Goal: Check status

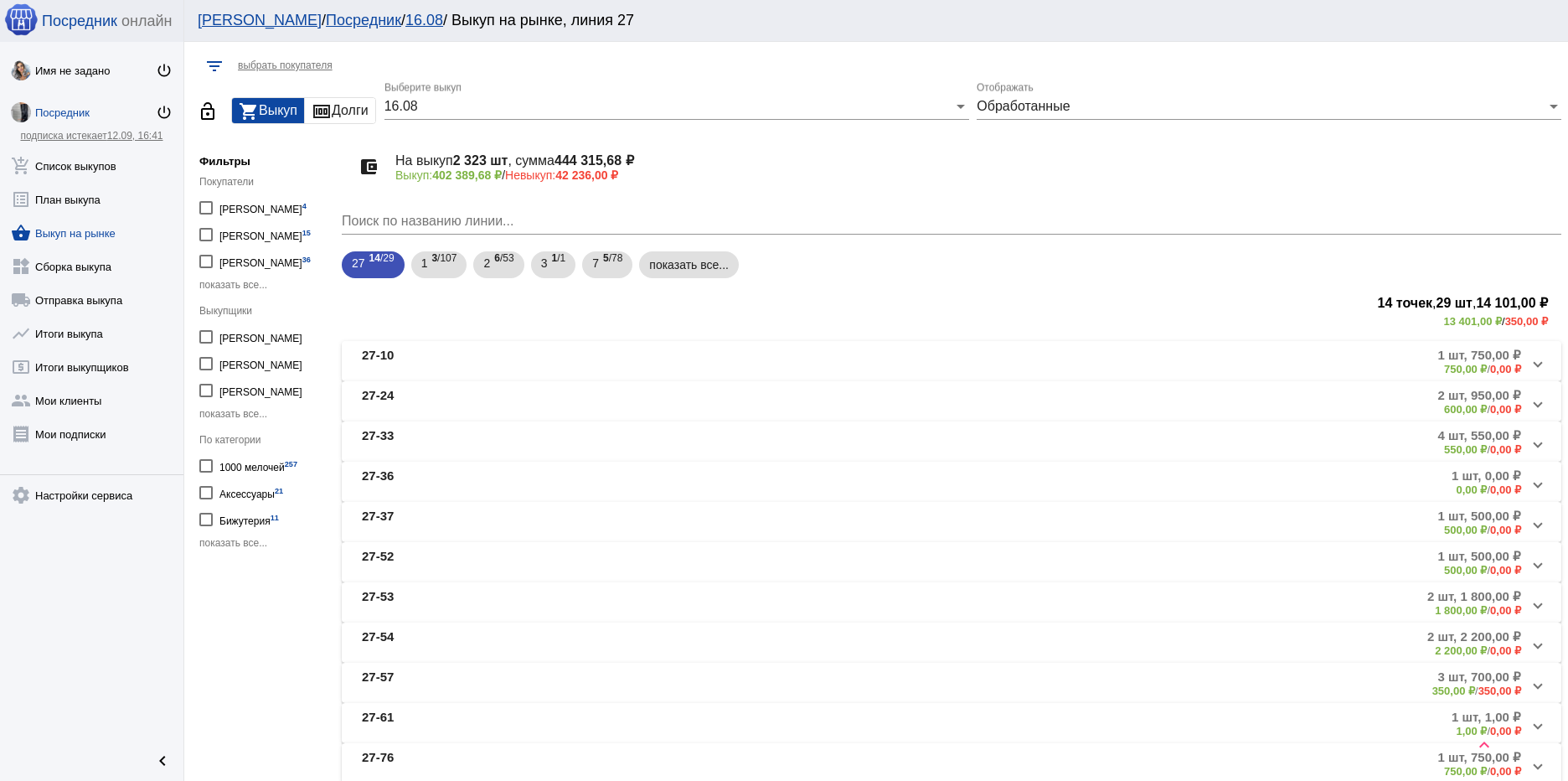
scroll to position [658, 0]
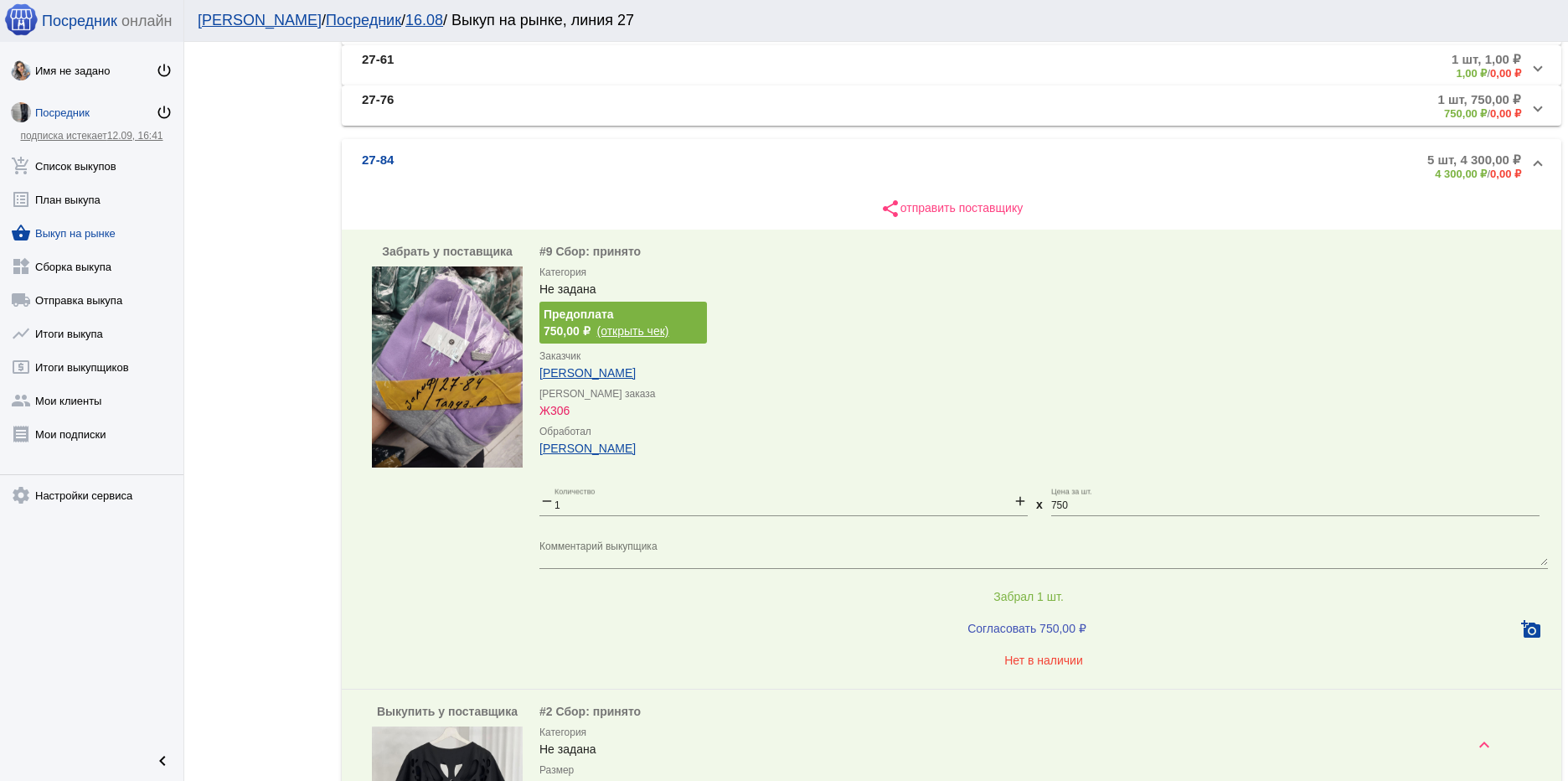
click at [1534, 161] on span at bounding box center [1537, 166] width 7 height 15
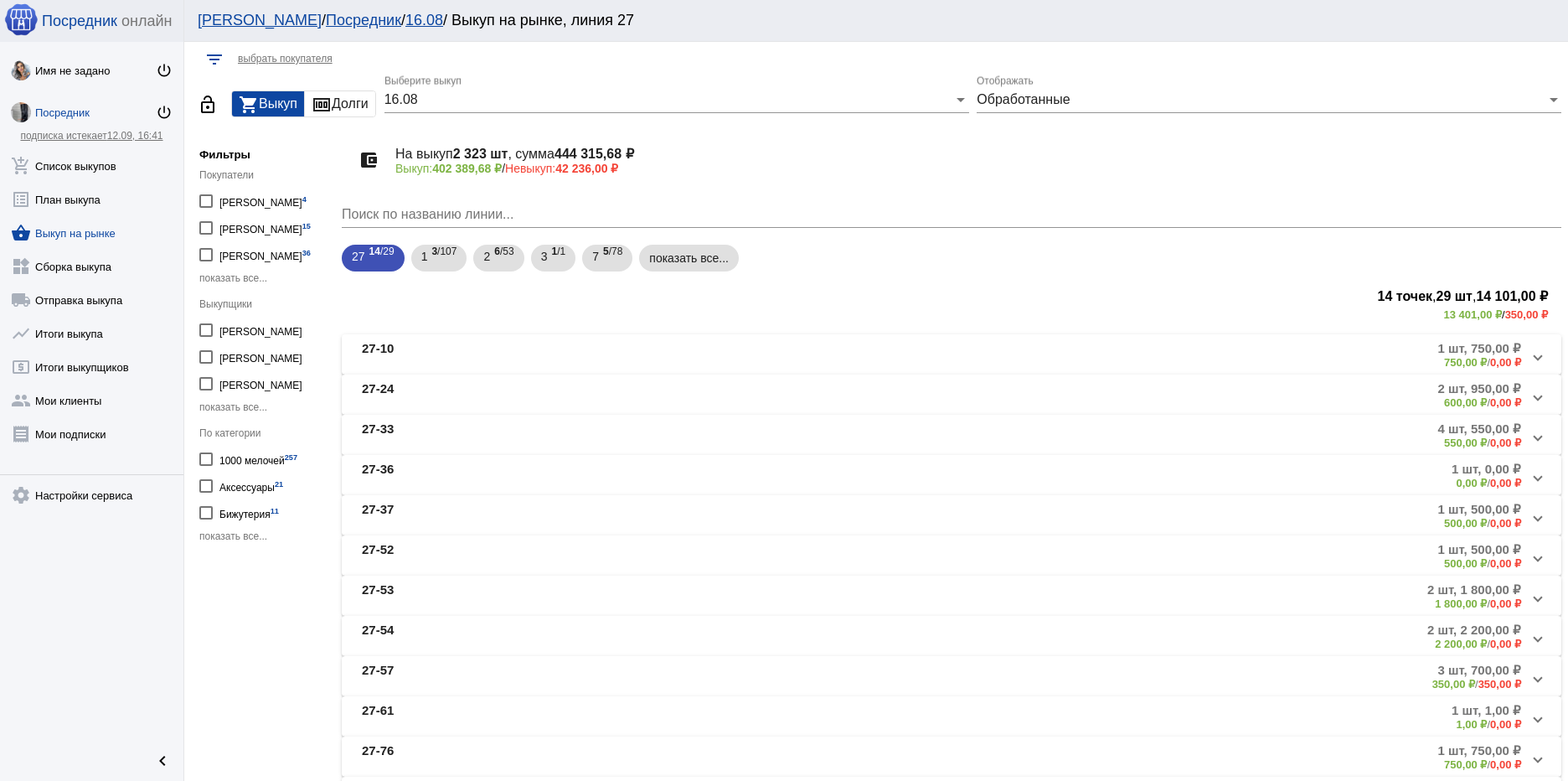
scroll to position [0, 0]
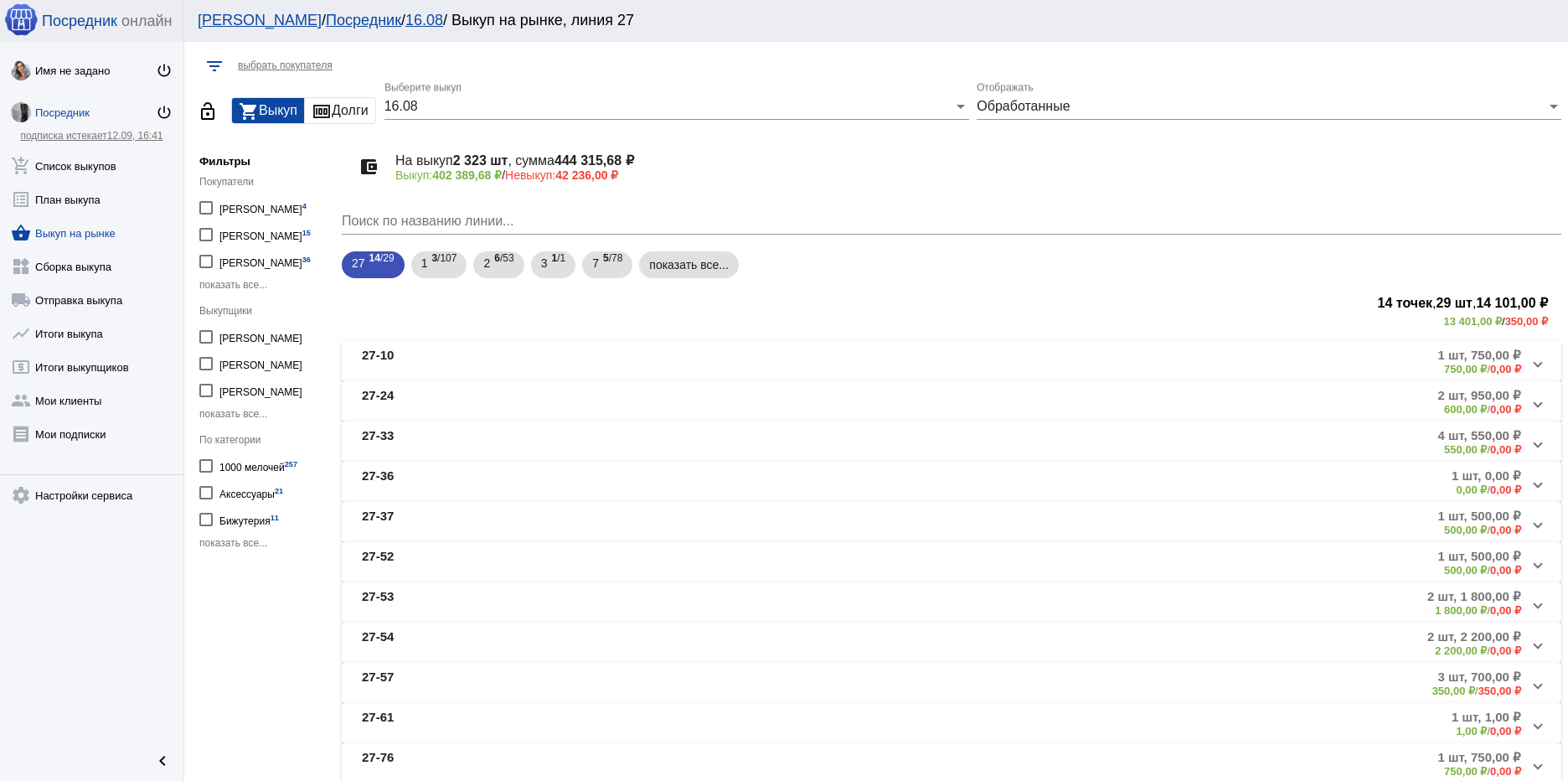
click at [520, 97] on div "16.08 Выберите выкуп" at bounding box center [677, 101] width 585 height 38
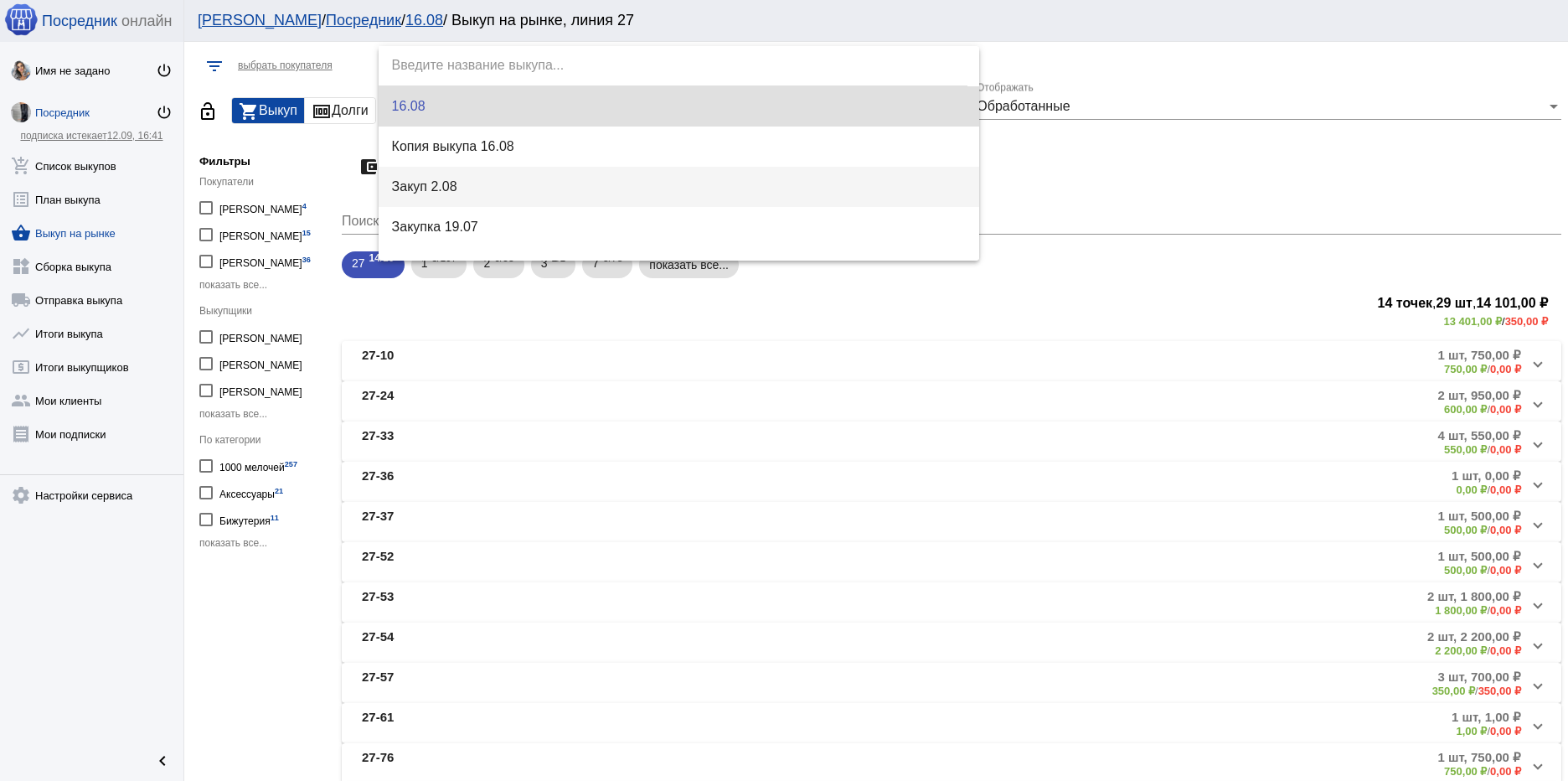
click at [455, 193] on span "Закуп 2.08" at bounding box center [679, 187] width 574 height 41
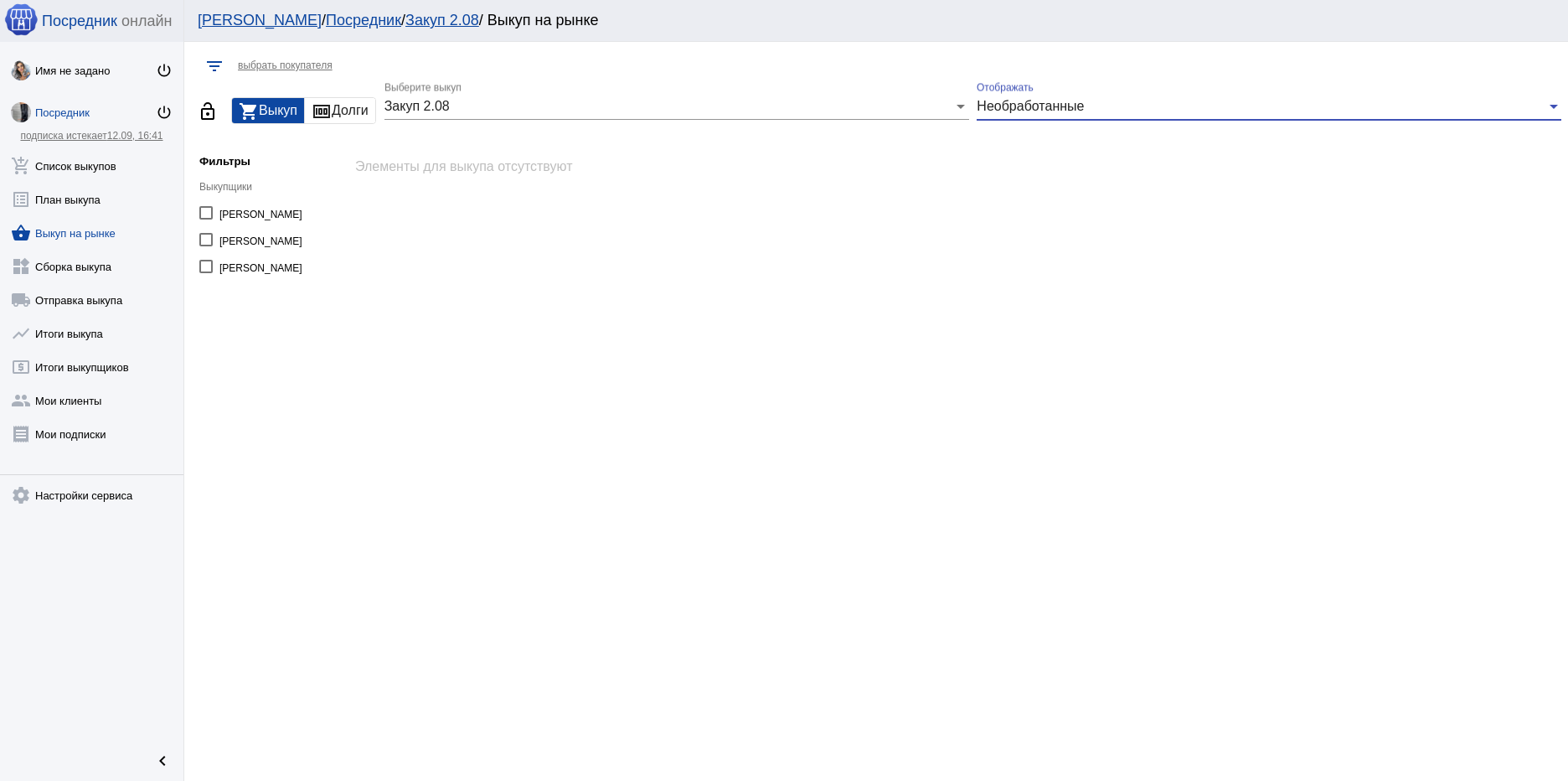
click at [1080, 104] on span "Необработанные" at bounding box center [1030, 106] width 108 height 15
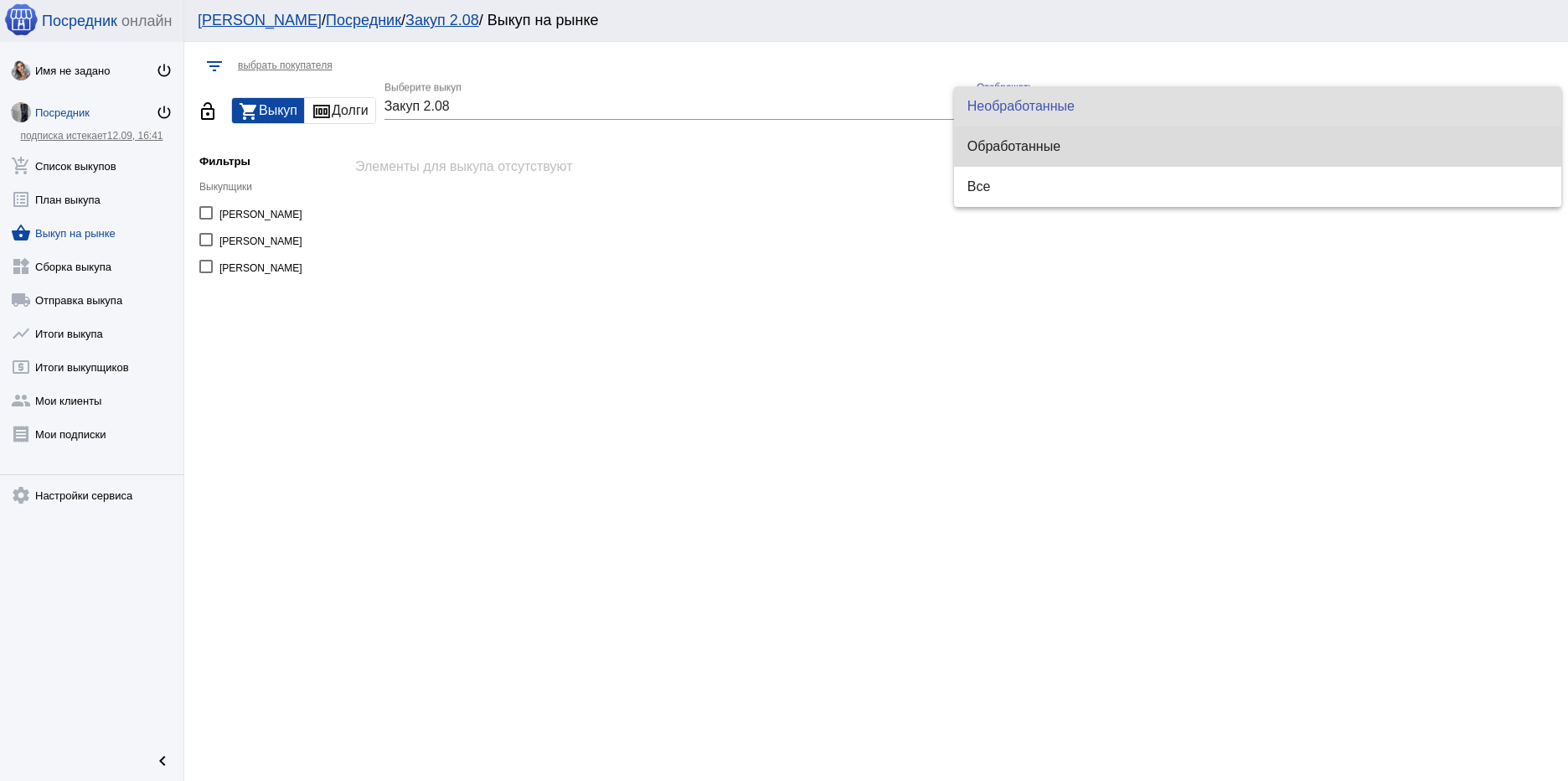
click at [1073, 140] on span "Обработанные" at bounding box center [1257, 147] width 580 height 41
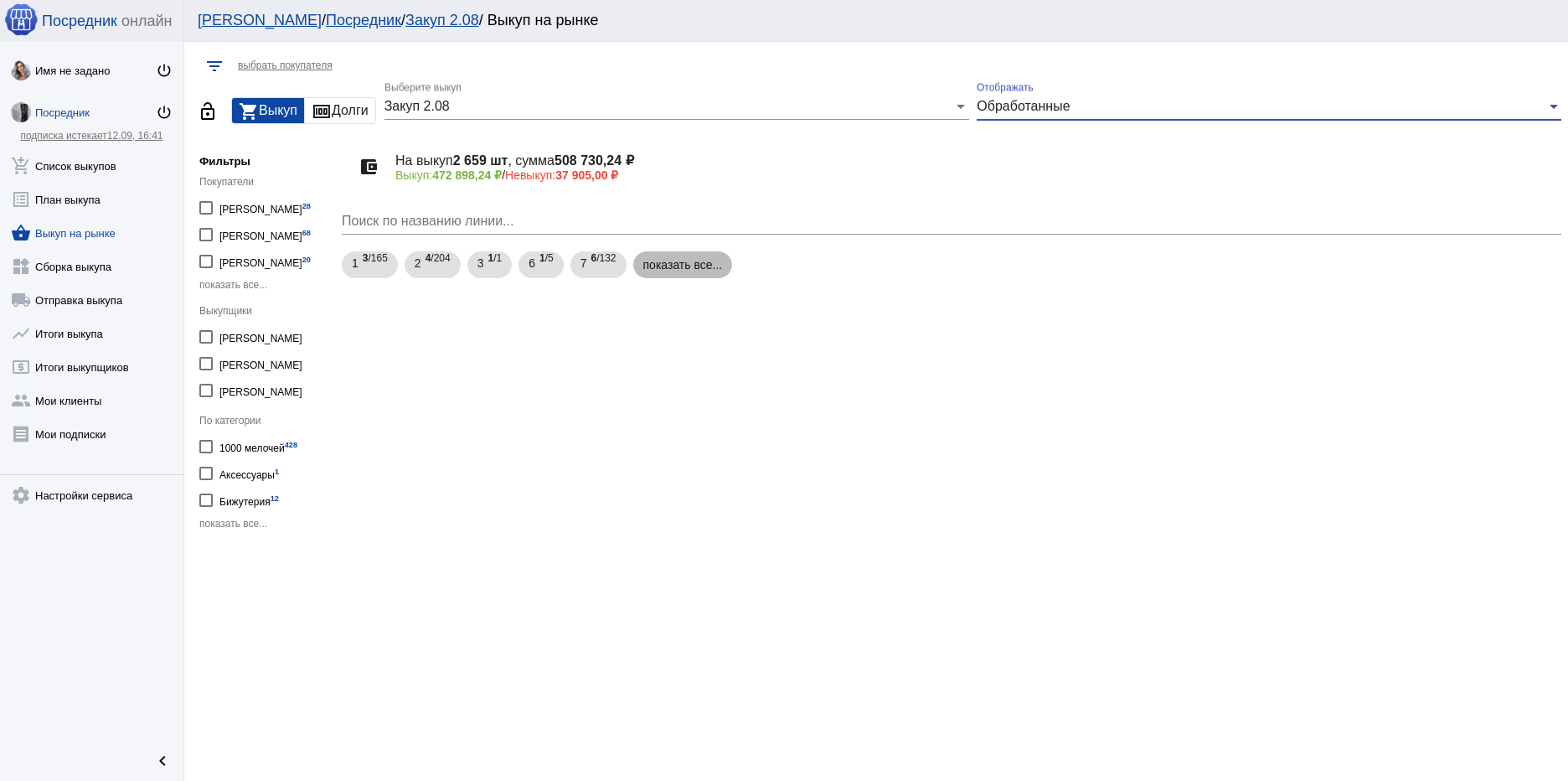
click at [678, 267] on mat-chip "показать все..." at bounding box center [683, 265] width 100 height 27
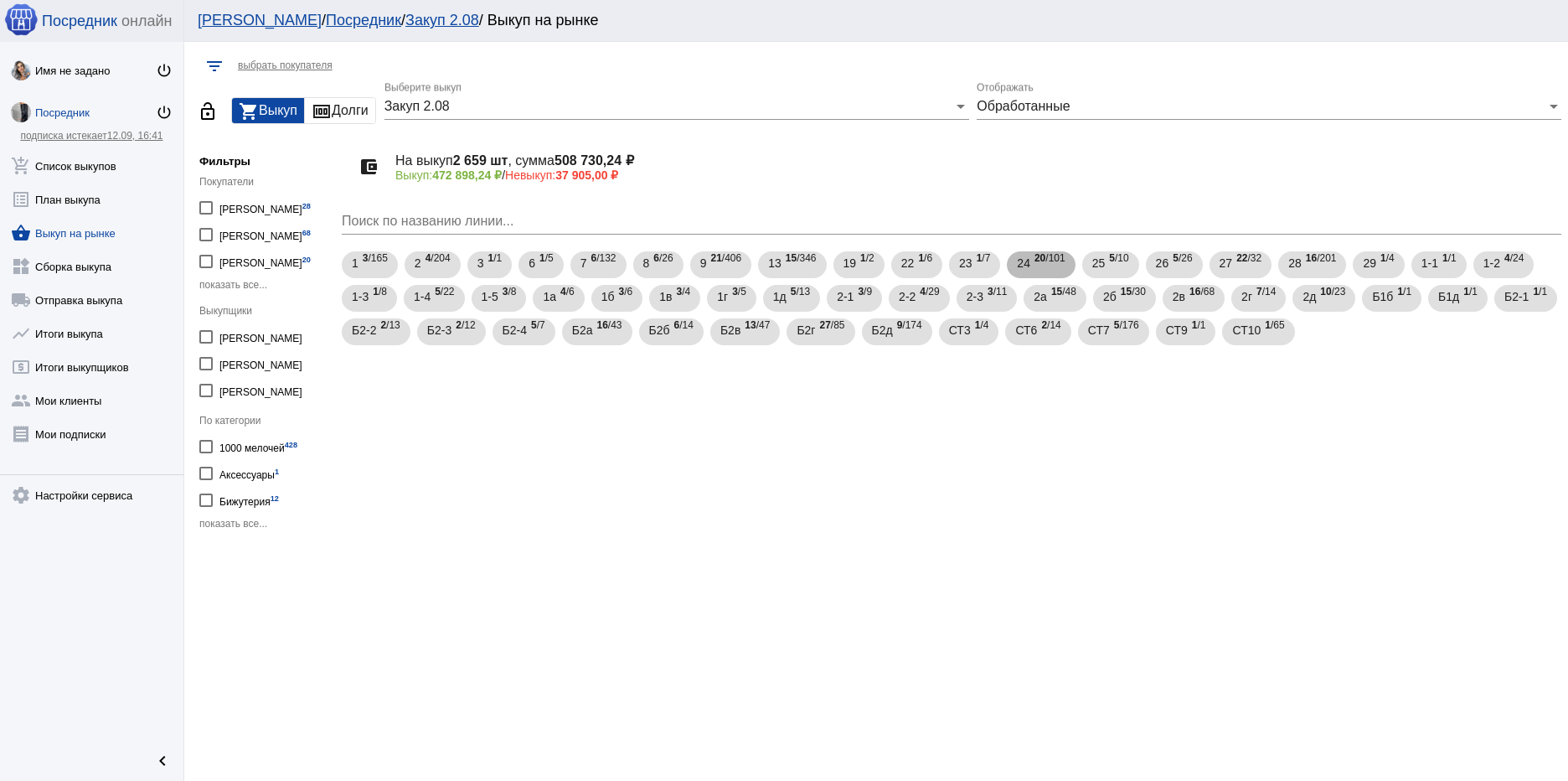
click at [1042, 269] on span "20 /101" at bounding box center [1050, 265] width 31 height 34
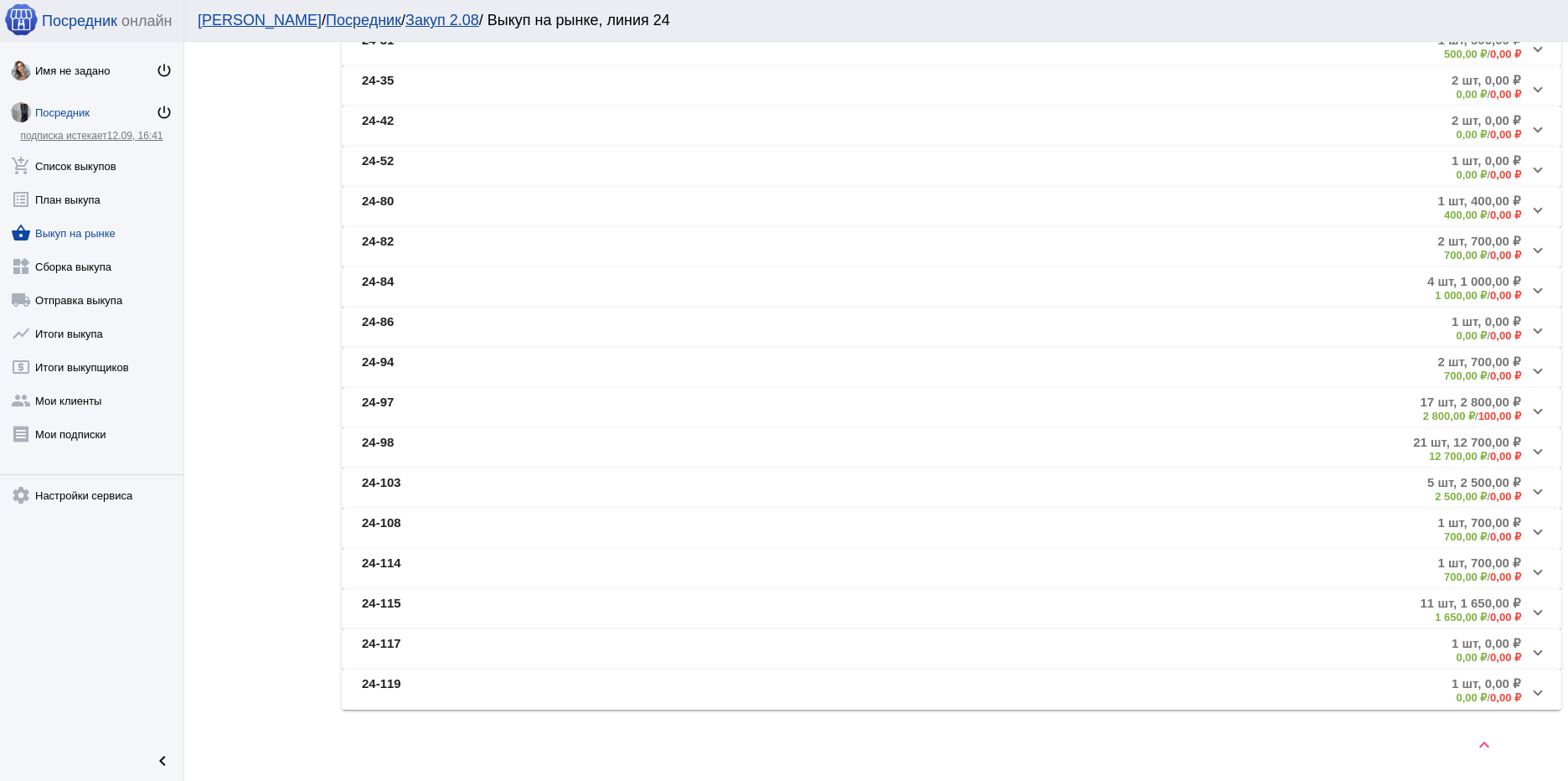
scroll to position [505, 0]
